Goal: Navigation & Orientation: Go to known website

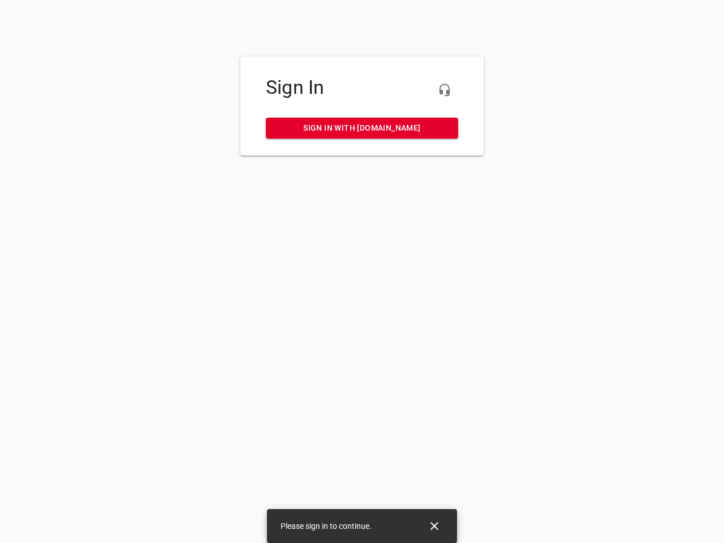
click at [445, 90] on icon "button" at bounding box center [445, 90] width 14 height 14
click at [434, 526] on icon "Close" at bounding box center [434, 526] width 8 height 8
